Goal: Task Accomplishment & Management: Use online tool/utility

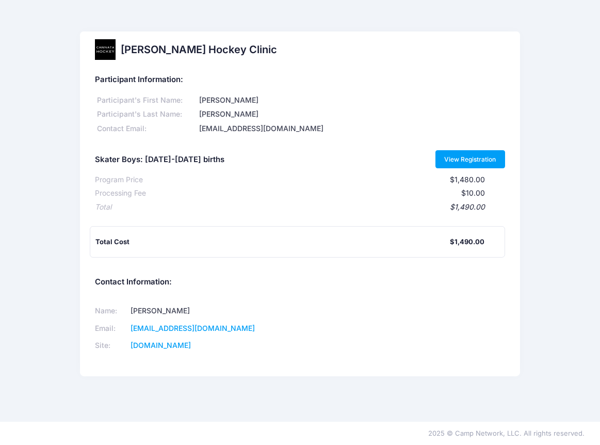
click at [455, 160] on link "View Registration" at bounding box center [470, 159] width 70 height 18
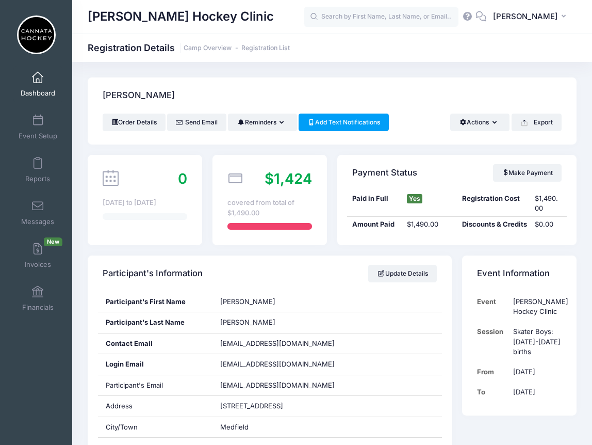
click at [34, 84] on link "Dashboard" at bounding box center [37, 84] width 49 height 36
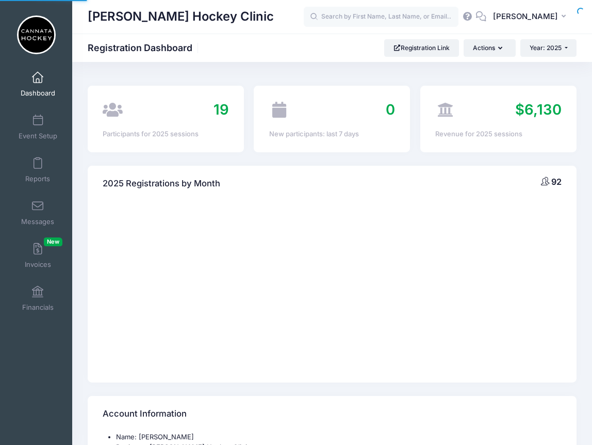
select select
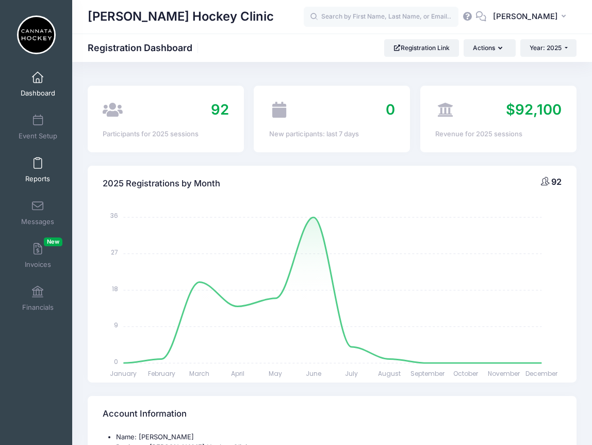
click at [38, 171] on link "Reports" at bounding box center [37, 170] width 49 height 36
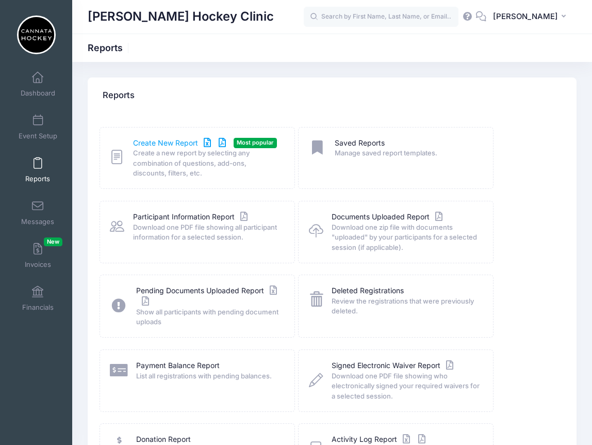
click at [179, 142] on link "Create New Report" at bounding box center [181, 143] width 96 height 11
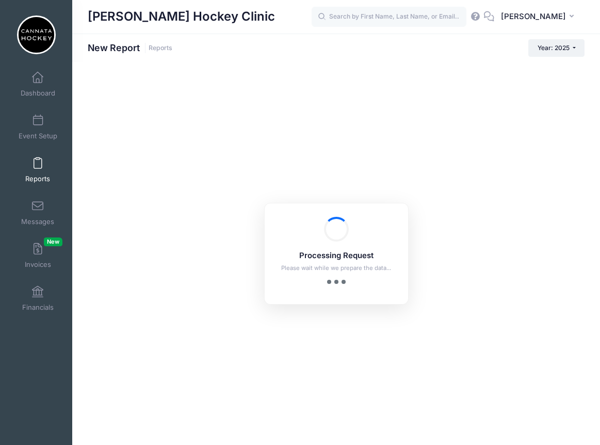
checkbox input "true"
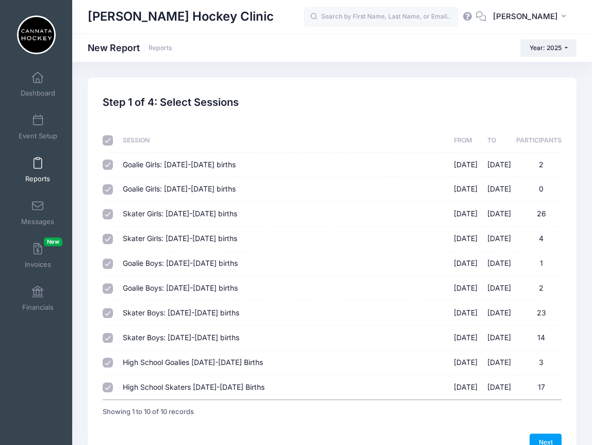
click at [107, 140] on input "checkbox" at bounding box center [108, 140] width 10 height 10
checkbox input "false"
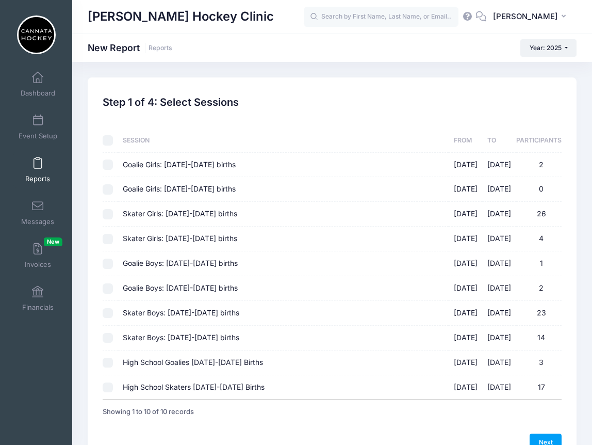
checkbox input "false"
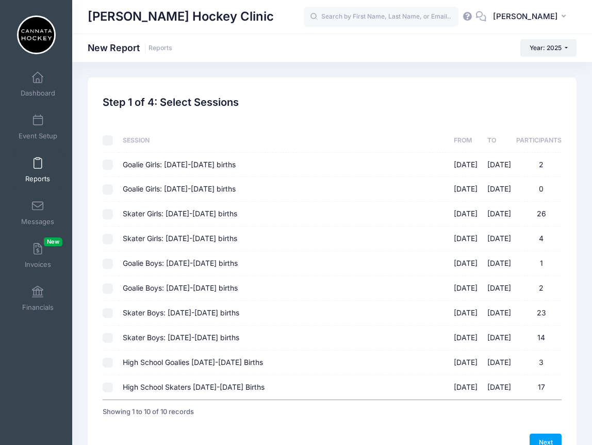
checkbox input "false"
click at [106, 288] on input "Goalie Boys: [DATE]-[DATE] births [DATE] - [DATE] 2" at bounding box center [108, 288] width 10 height 10
checkbox input "true"
click at [108, 339] on input "Skater Boys: [DATE]-[DATE] births [DATE] - [DATE] 14" at bounding box center [108, 338] width 10 height 10
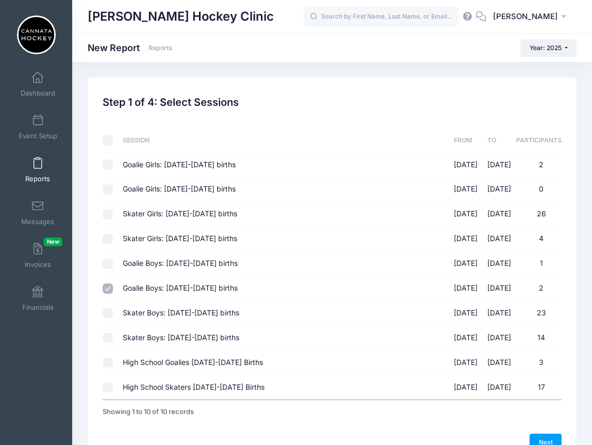
checkbox input "true"
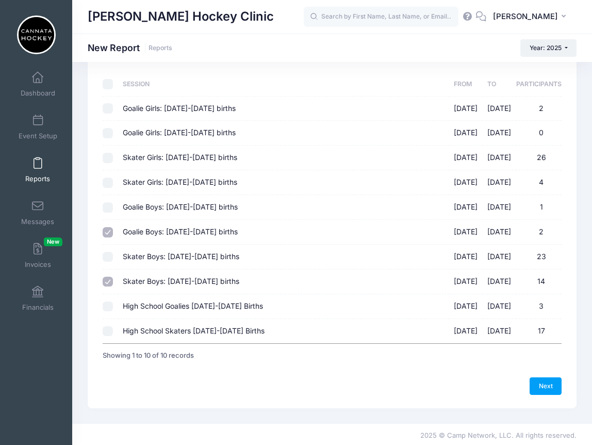
scroll to position [59, 0]
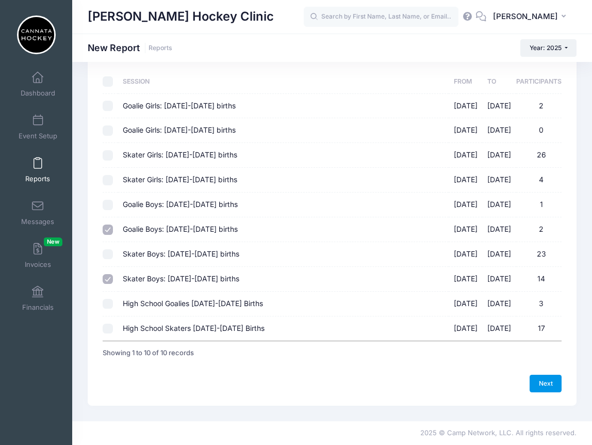
click at [549, 384] on link "Next" at bounding box center [546, 384] width 32 height 18
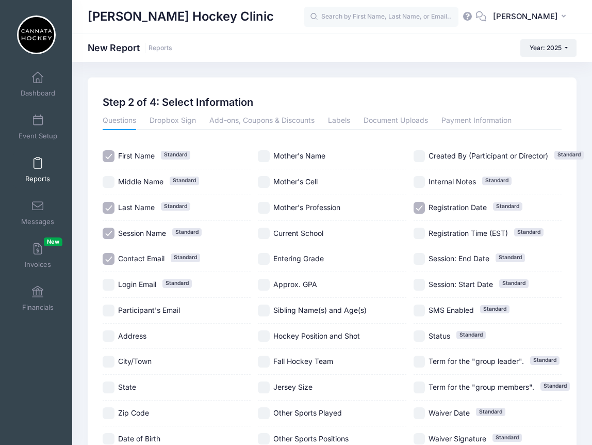
click at [109, 234] on input "Session Name Standard" at bounding box center [109, 234] width 12 height 12
checkbox input "false"
click at [108, 362] on input "City/Town" at bounding box center [109, 361] width 12 height 12
checkbox input "true"
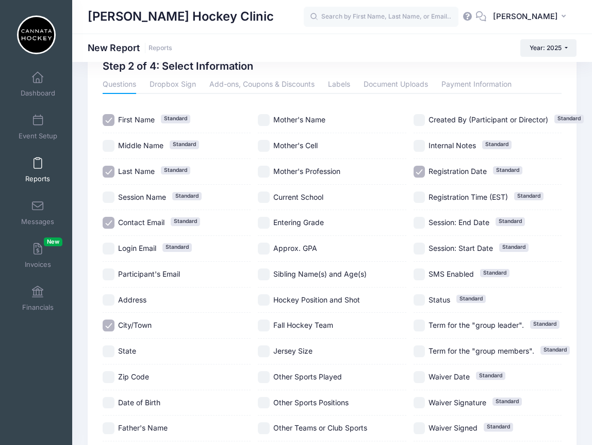
scroll to position [43, 0]
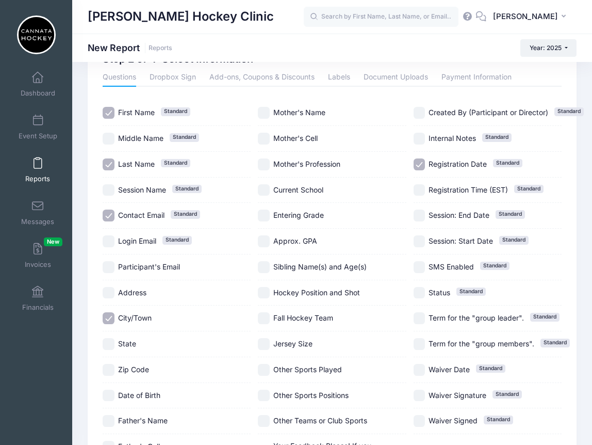
click at [419, 165] on input "Registration Date Standard" at bounding box center [420, 164] width 12 height 12
checkbox input "false"
click at [106, 398] on input "Date of Birth" at bounding box center [109, 396] width 12 height 12
checkbox input "true"
click at [266, 320] on input "Fall Hockey Team" at bounding box center [264, 318] width 12 height 12
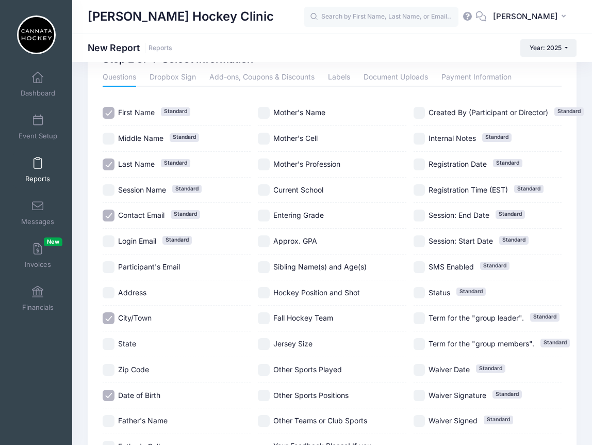
checkbox input "true"
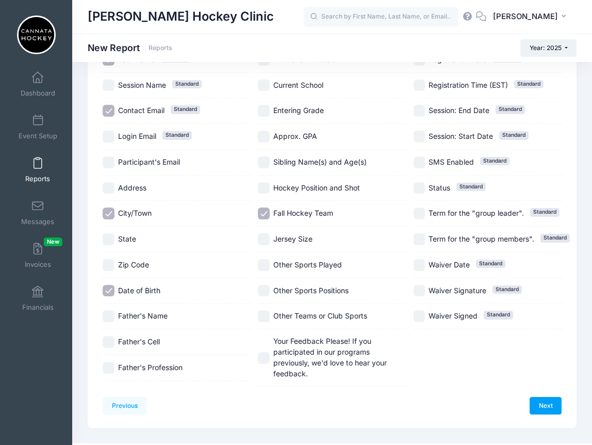
scroll to position [170, 0]
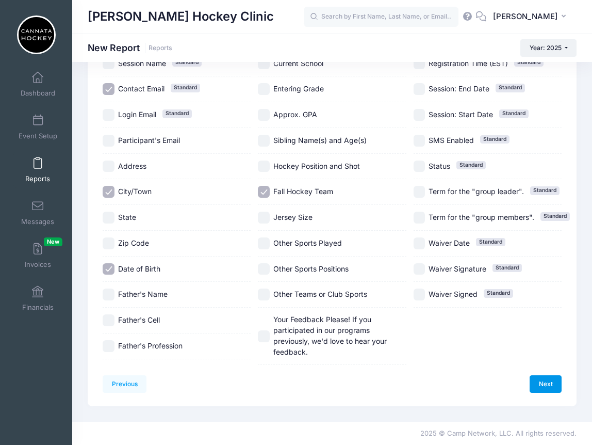
click at [548, 380] on link "Next" at bounding box center [546, 384] width 32 height 18
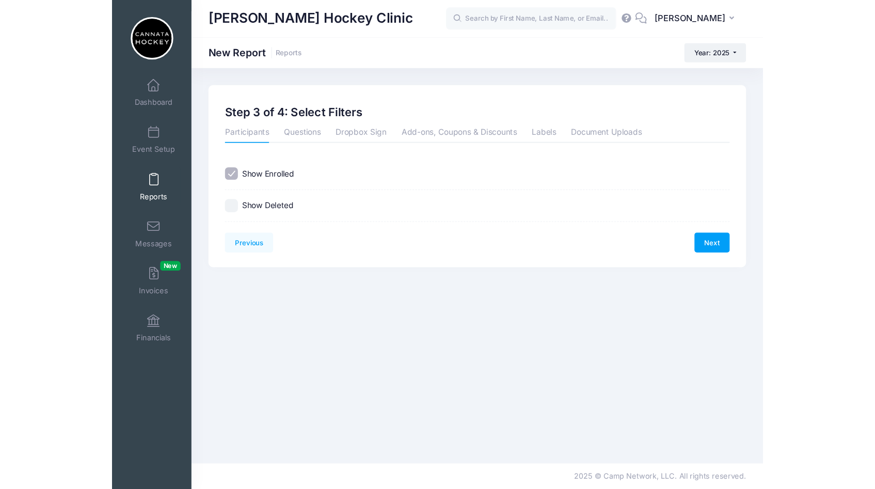
scroll to position [0, 0]
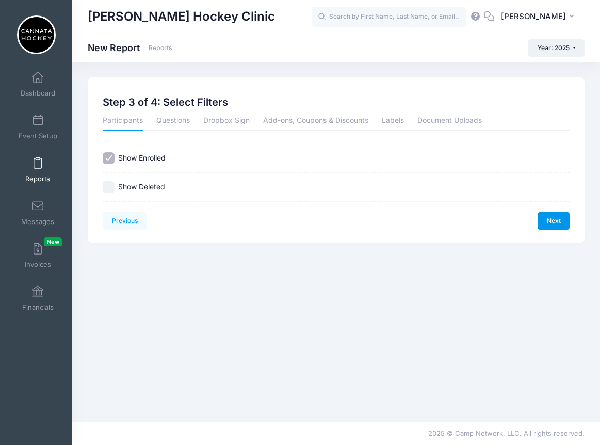
click at [552, 221] on link "Next" at bounding box center [554, 221] width 32 height 18
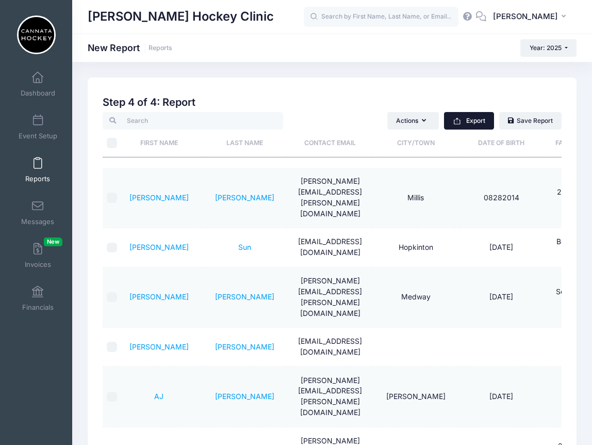
click at [473, 125] on button "Export" at bounding box center [469, 121] width 50 height 18
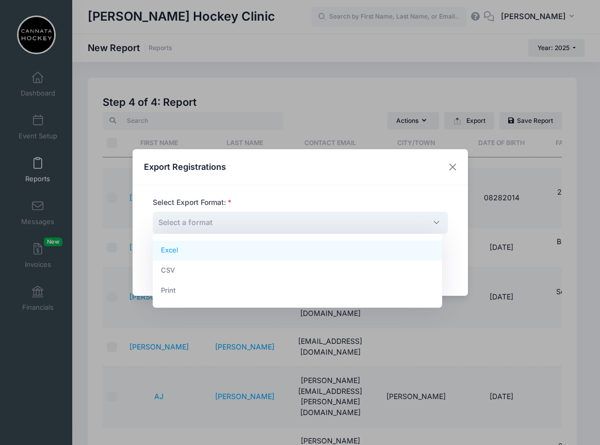
click at [428, 222] on span "Select a format" at bounding box center [300, 223] width 295 height 22
select select "excel"
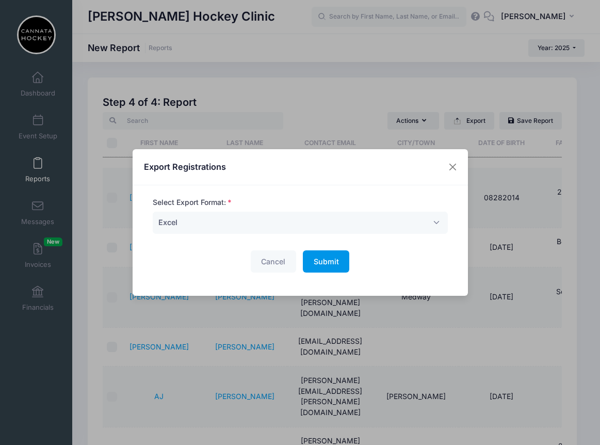
click at [314, 260] on span "Submit" at bounding box center [326, 261] width 25 height 9
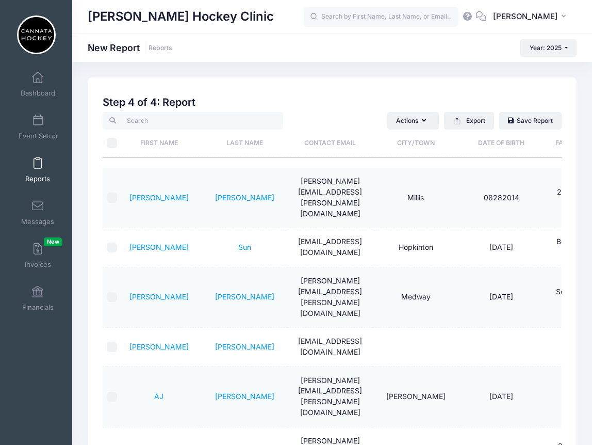
click at [425, 0] on div "[PERSON_NAME] Hockey Clinic PC" at bounding box center [332, 17] width 520 height 34
